Goal: Browse casually

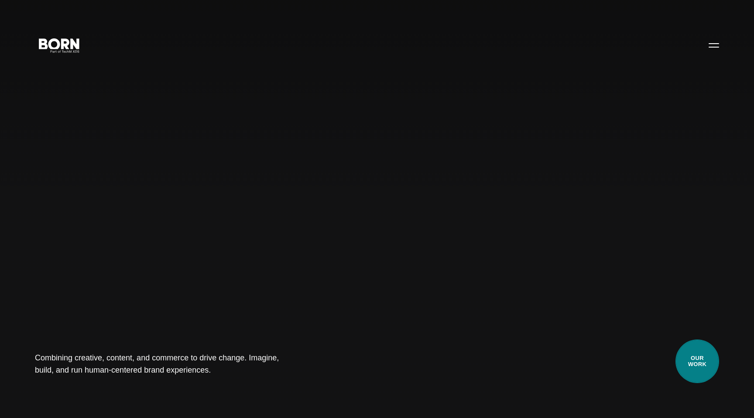
click at [703, 362] on link "Our Work" at bounding box center [697, 361] width 44 height 44
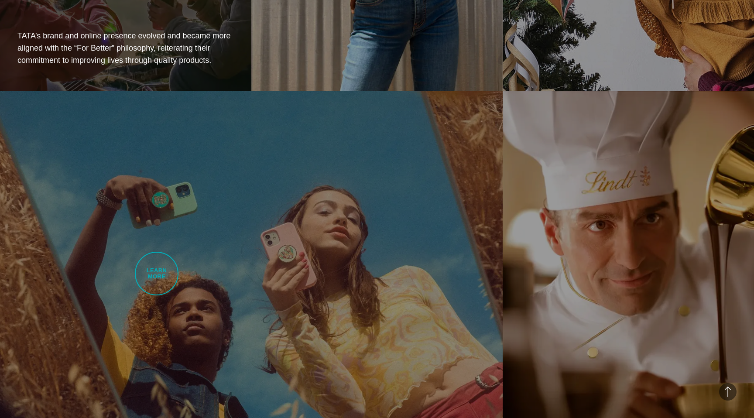
scroll to position [1185, 0]
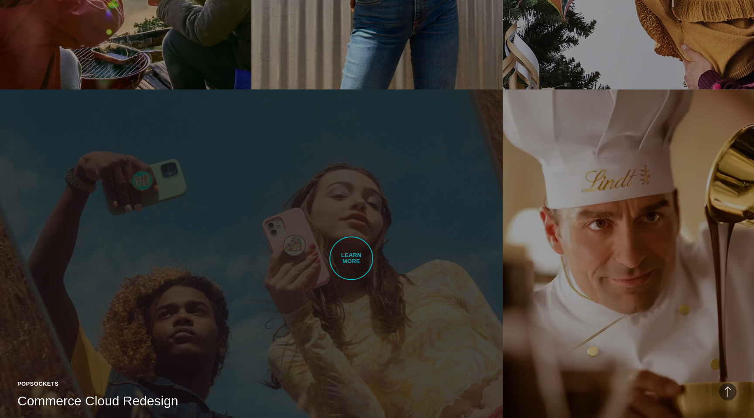
click at [351, 258] on link "PopSockets Commerce Cloud Redesign BORN delivered the PopSockets site redesign …" at bounding box center [251, 287] width 502 height 396
